Goal: Information Seeking & Learning: Learn about a topic

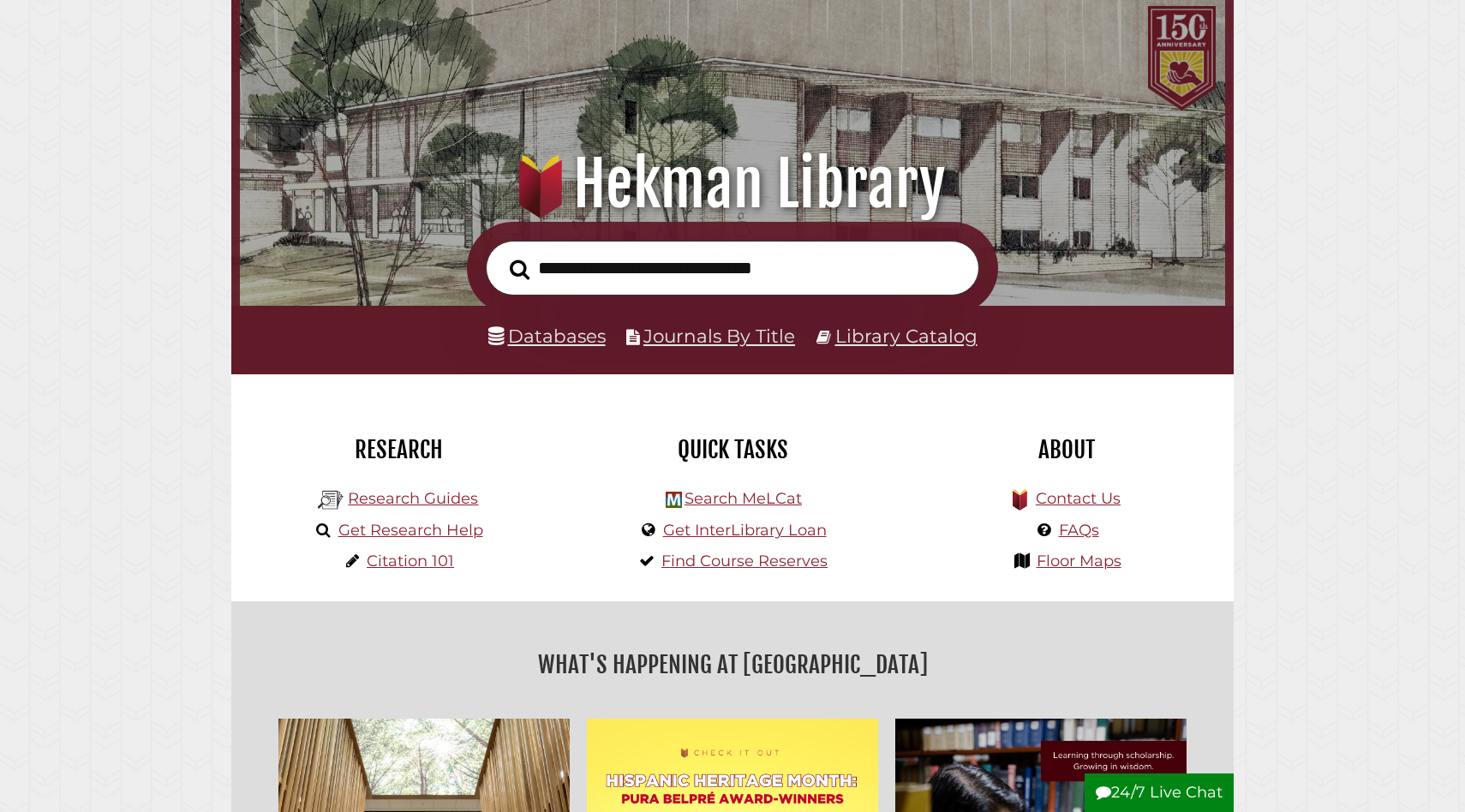
scroll to position [95, 0]
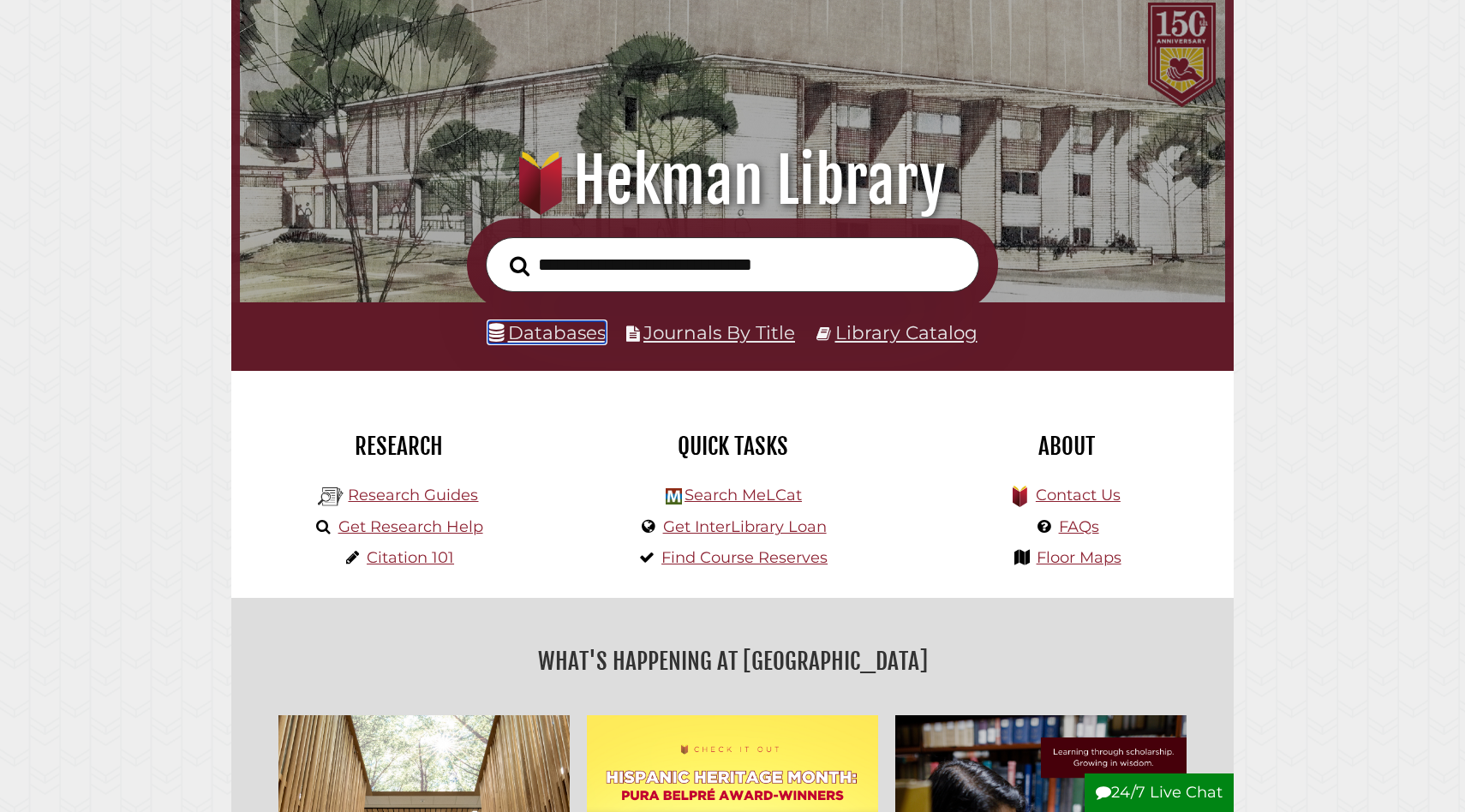
click at [558, 331] on link "Databases" at bounding box center [547, 332] width 117 height 23
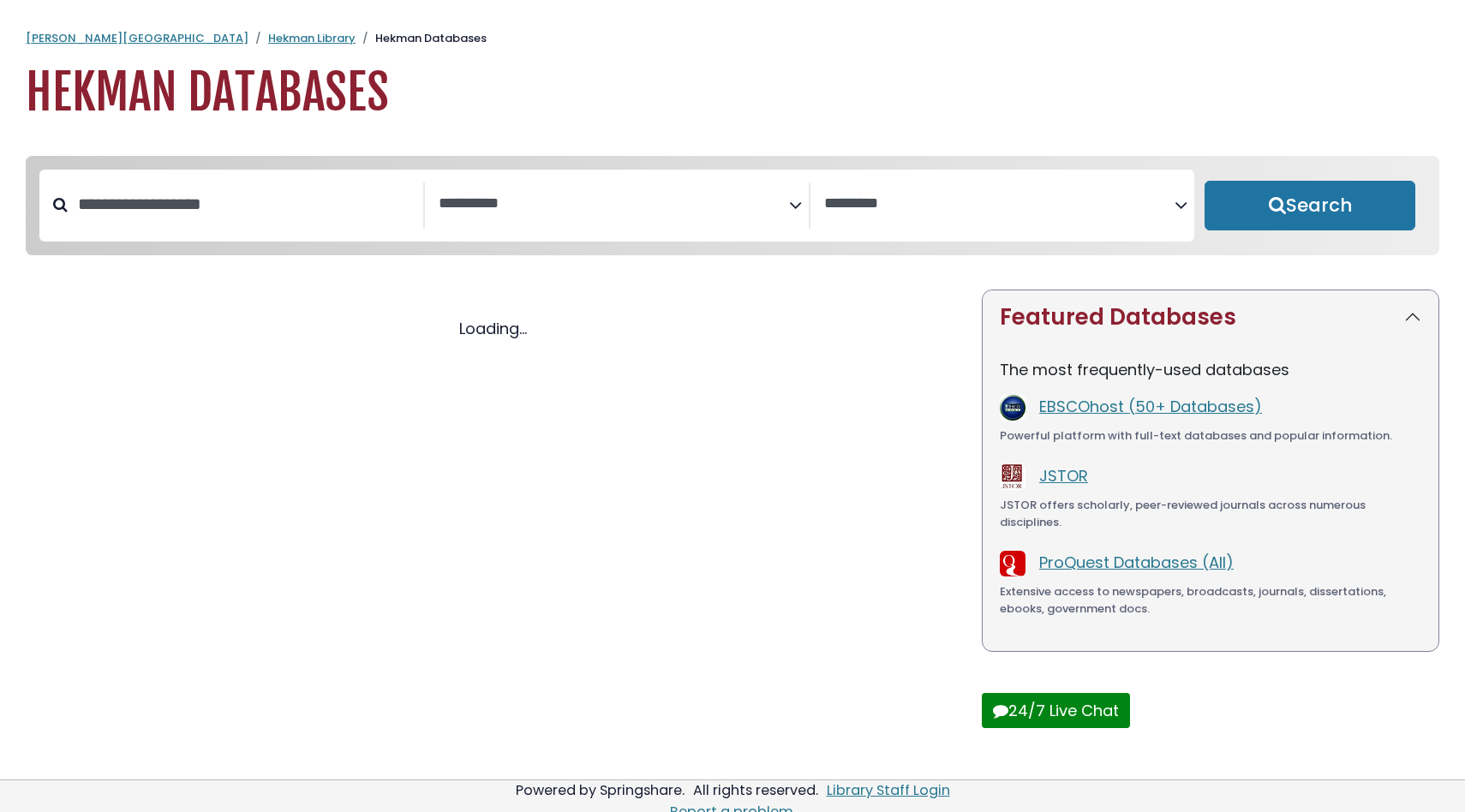
select select "Database Subject Filter"
select select "Database Vendors Filter"
select select "Database Subject Filter"
select select "Database Vendors Filter"
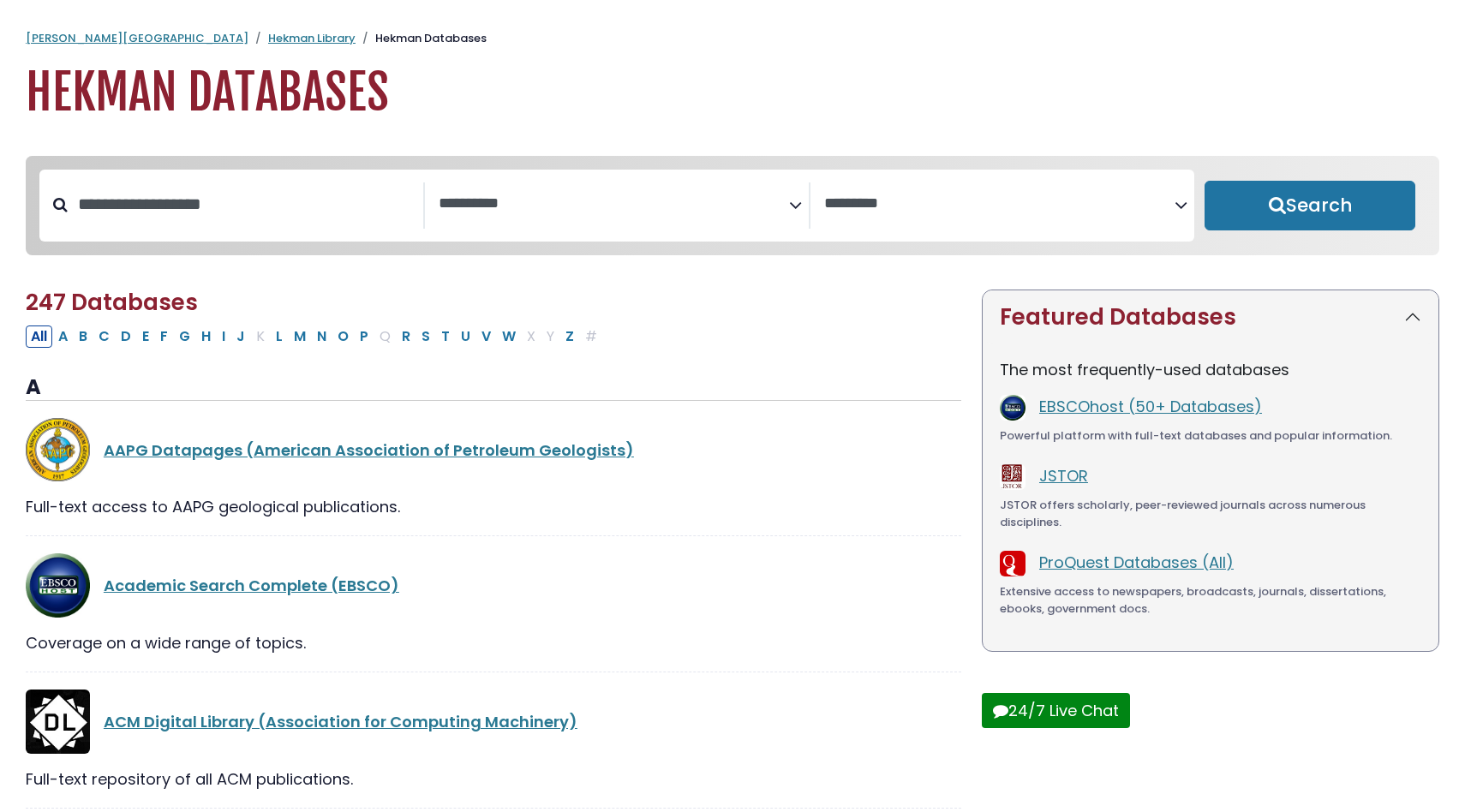
click at [632, 221] on span "Search filters" at bounding box center [614, 205] width 351 height 46
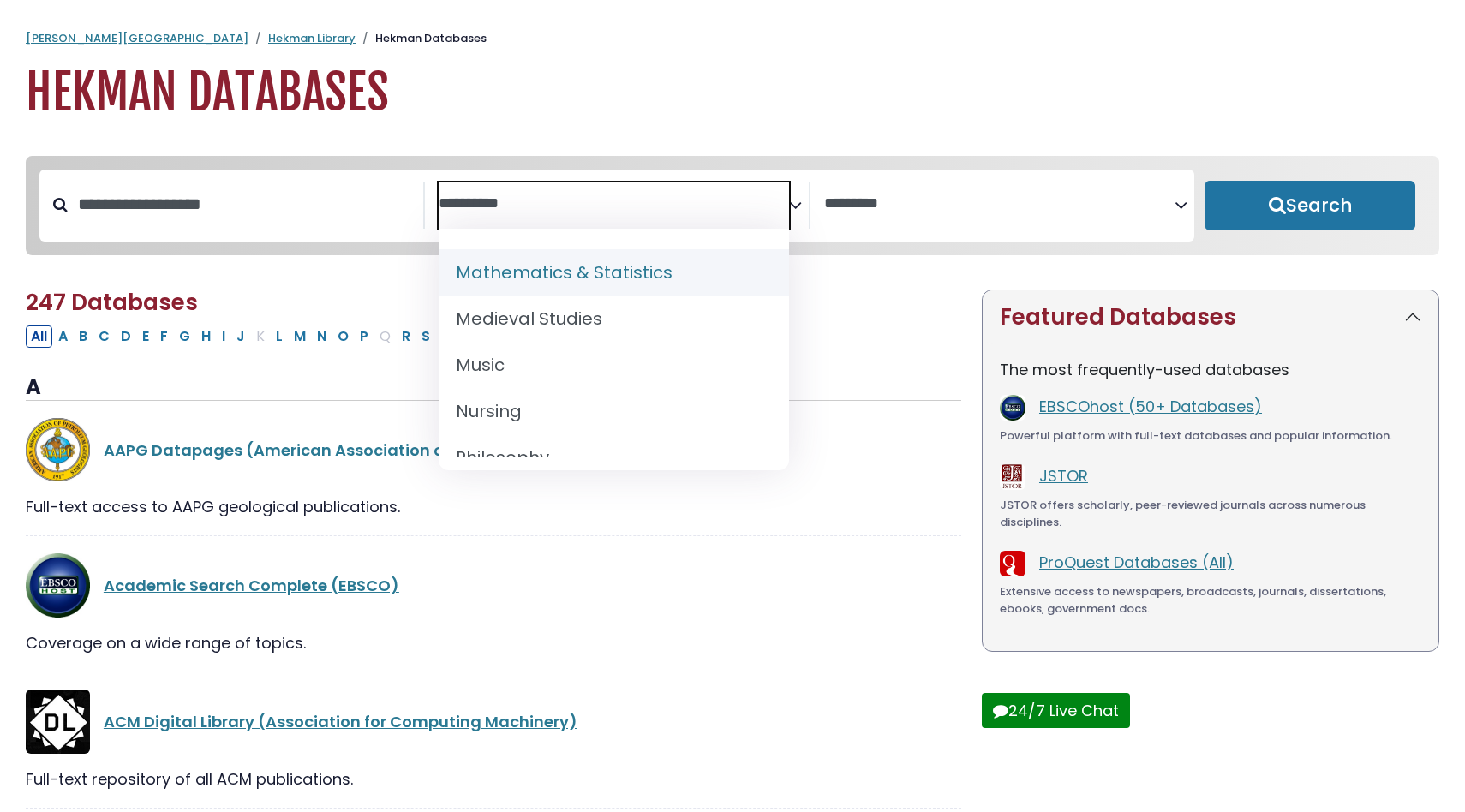
scroll to position [1261, 0]
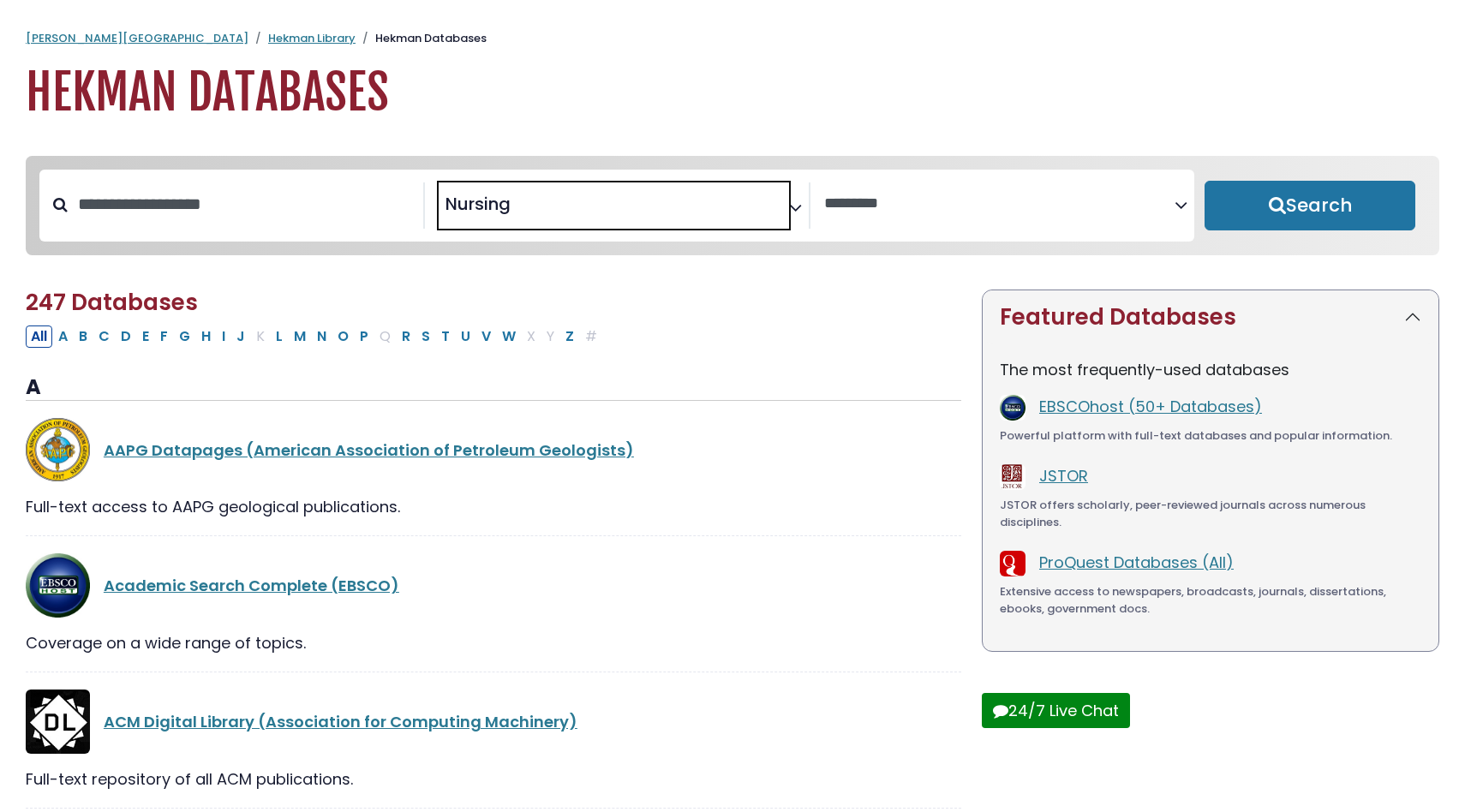
select select "*****"
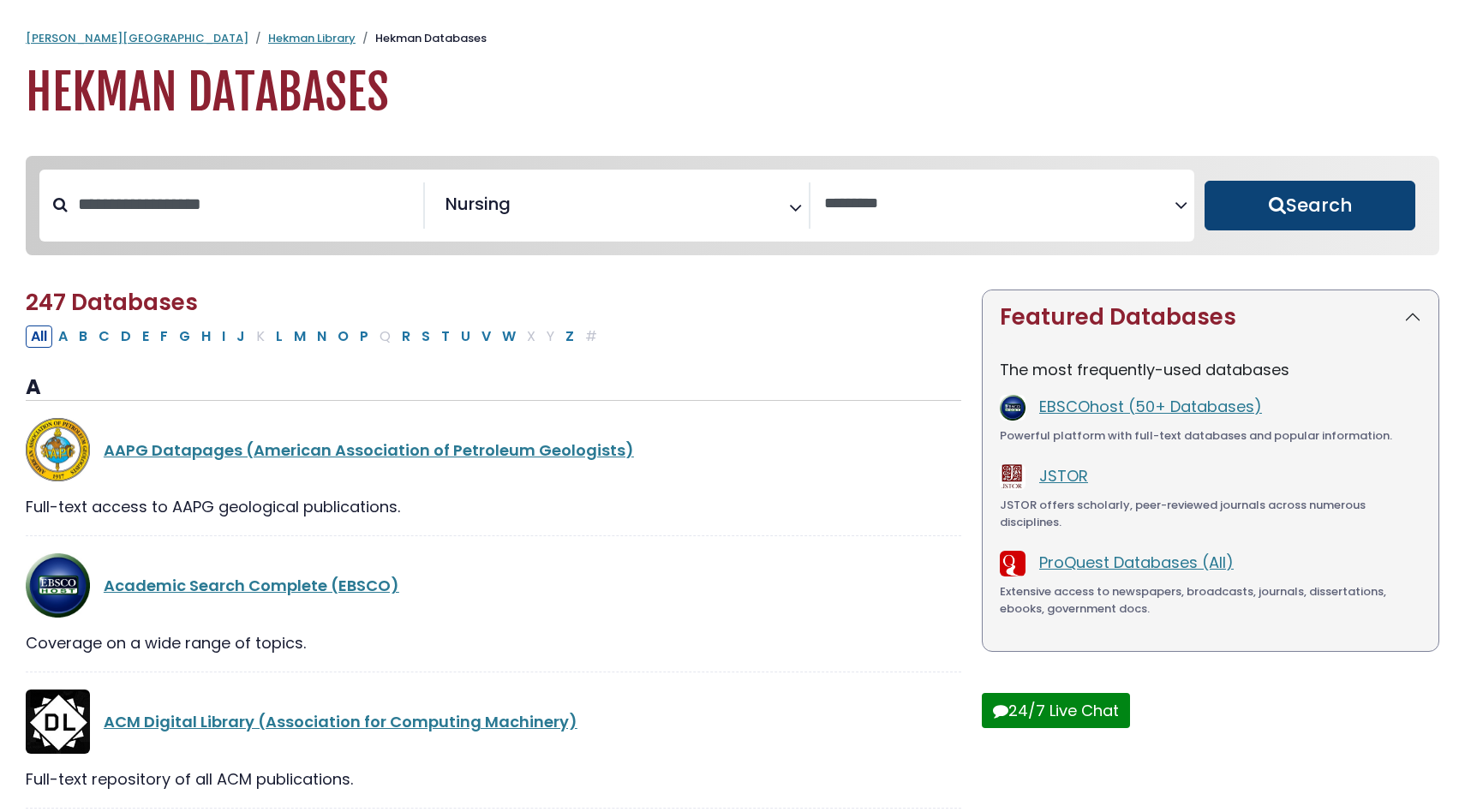
click at [1276, 208] on button "Search" at bounding box center [1310, 205] width 210 height 50
select select "Database Vendors Filter"
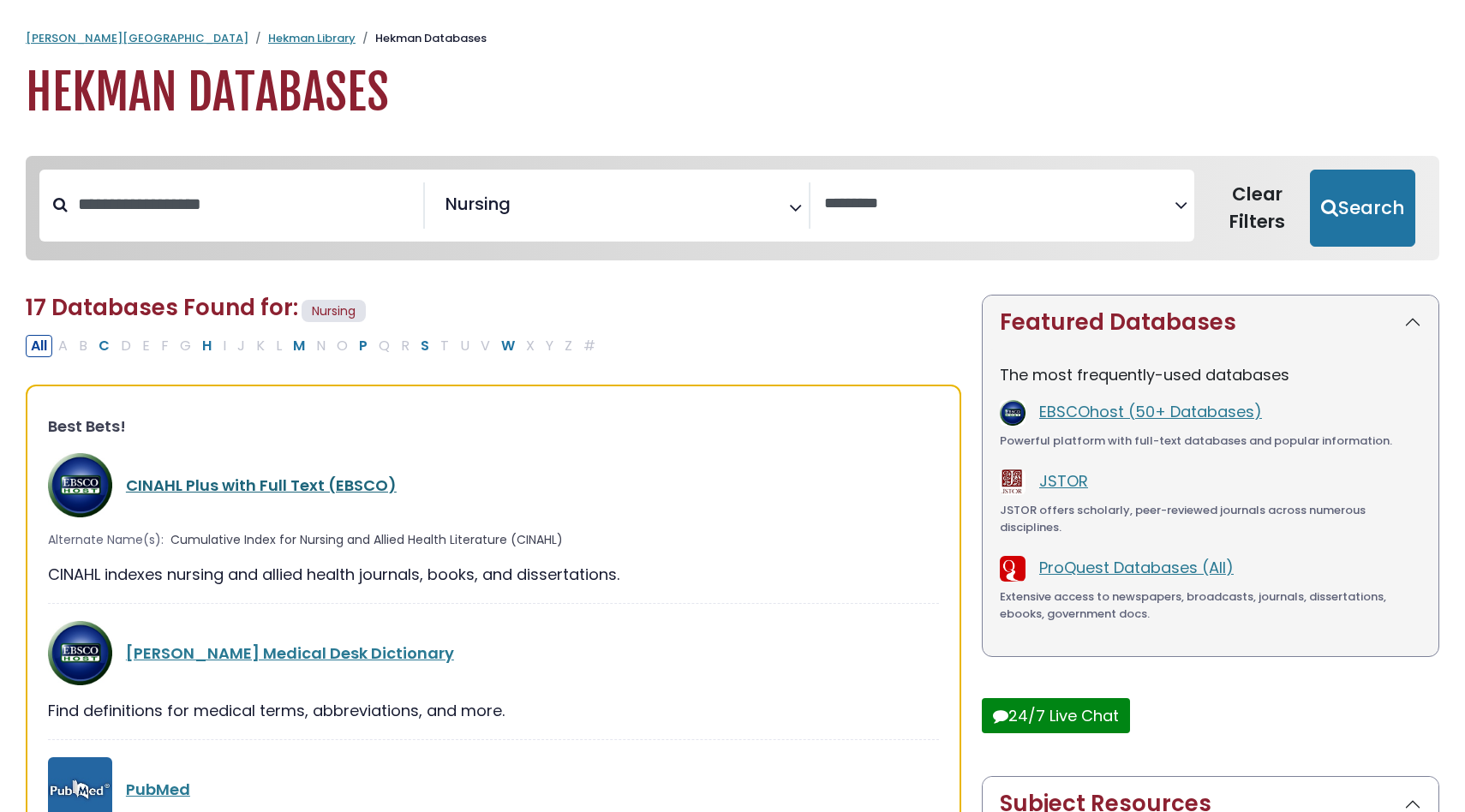
click at [301, 479] on link "CINAHL Plus with Full Text (EBSCO)" at bounding box center [261, 486] width 271 height 22
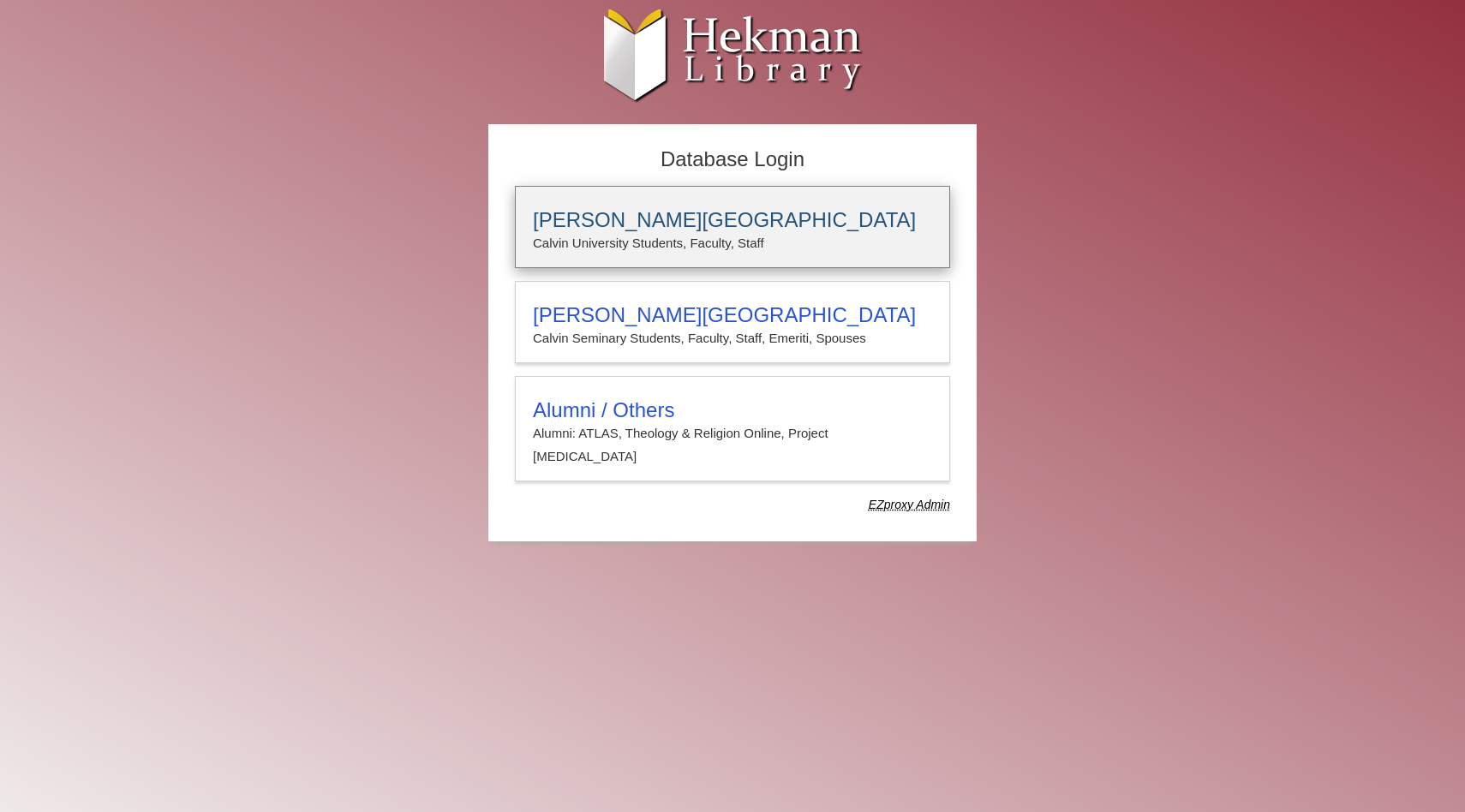
type input "**********"
click at [712, 234] on p "Calvin University Students, Faculty, Staff" at bounding box center [732, 243] width 399 height 23
